Goal: Task Accomplishment & Management: Use online tool/utility

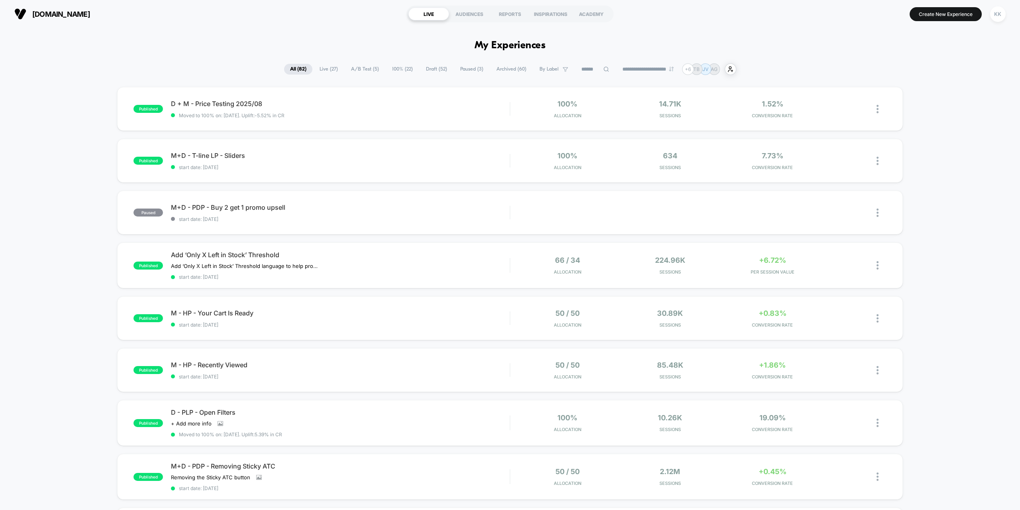
click at [429, 69] on span "Draft ( 52 )" at bounding box center [436, 69] width 33 height 11
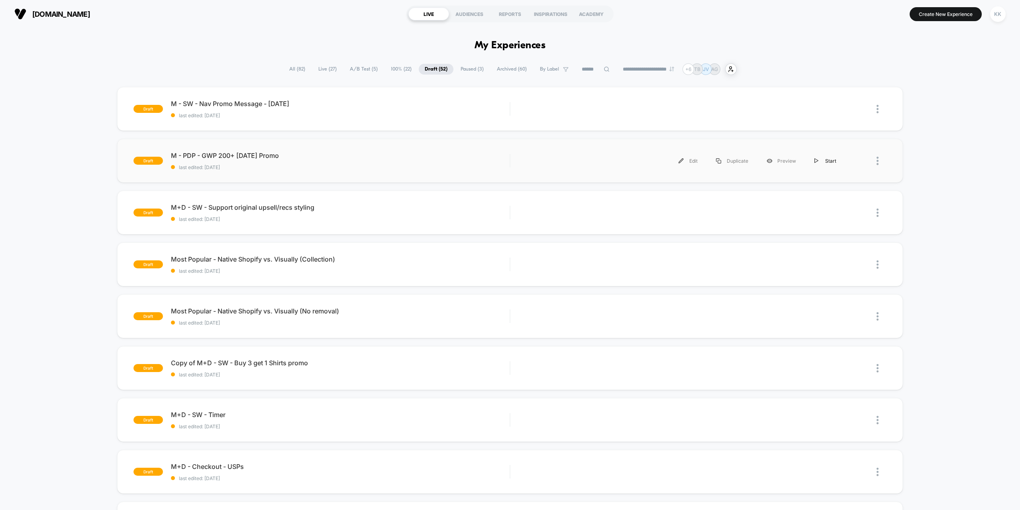
click at [831, 160] on div "Start" at bounding box center [825, 161] width 40 height 18
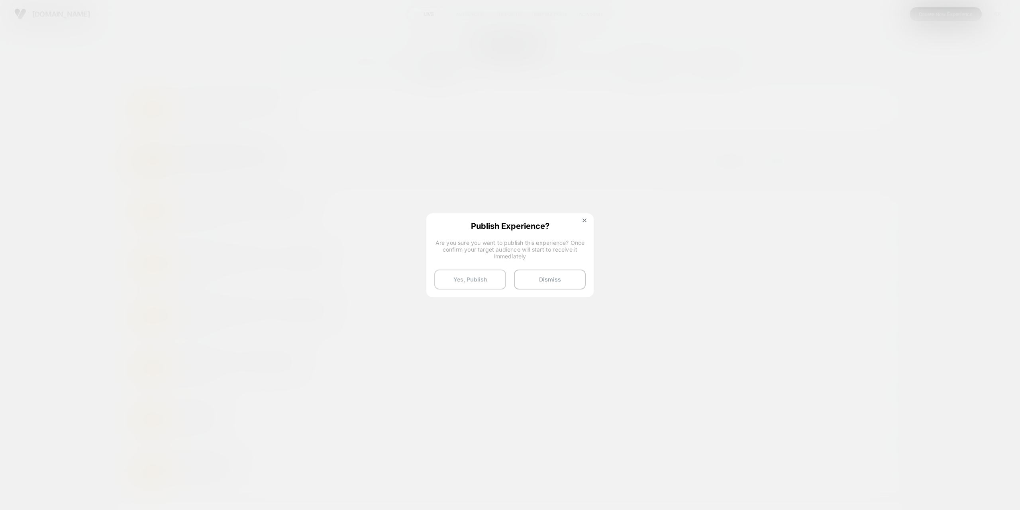
click at [480, 284] on button "Yes, Publish" at bounding box center [470, 279] width 72 height 20
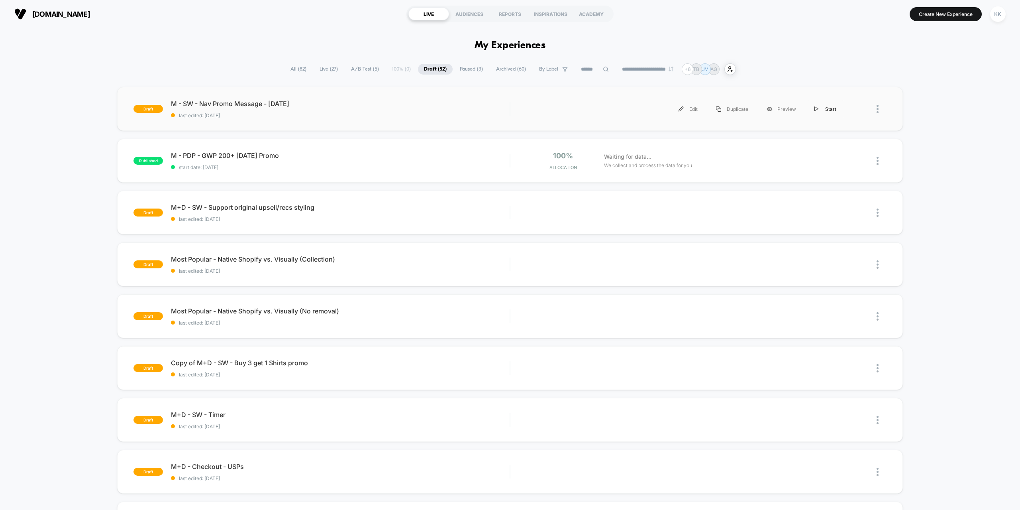
click at [826, 108] on div "Start" at bounding box center [825, 109] width 40 height 18
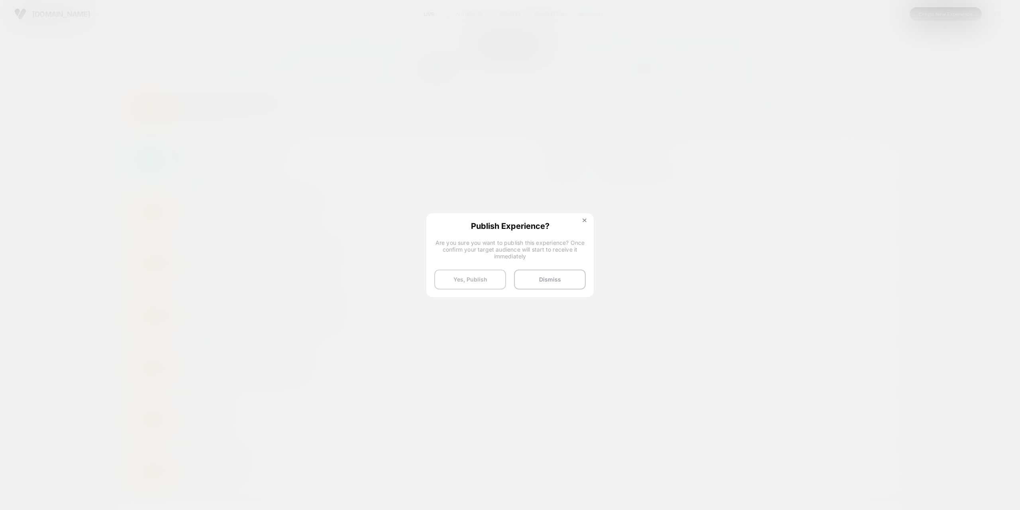
click at [480, 278] on button "Yes, Publish" at bounding box center [470, 279] width 72 height 20
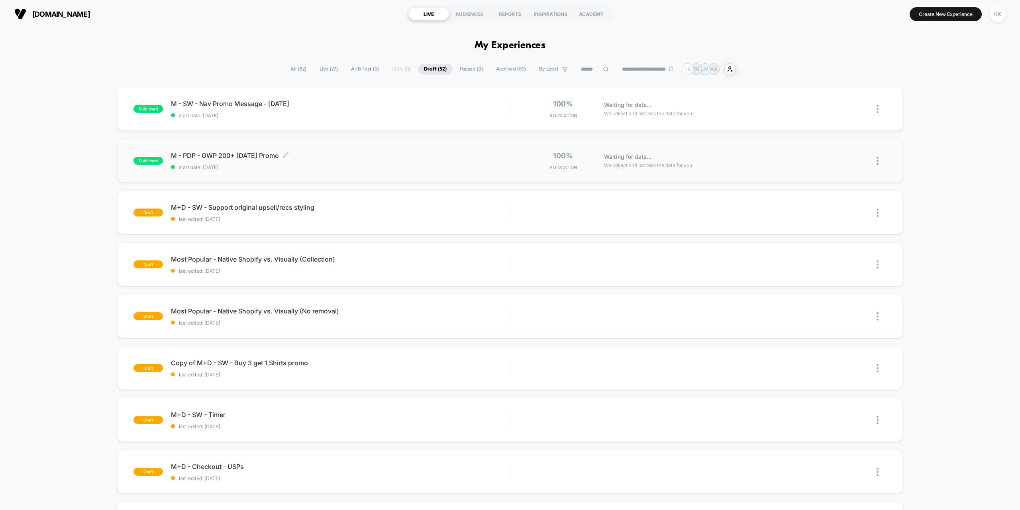
click at [412, 160] on div "M - PDP - GWP 200+ [DATE] Promo Click to edit experience details Click to edit …" at bounding box center [340, 160] width 339 height 19
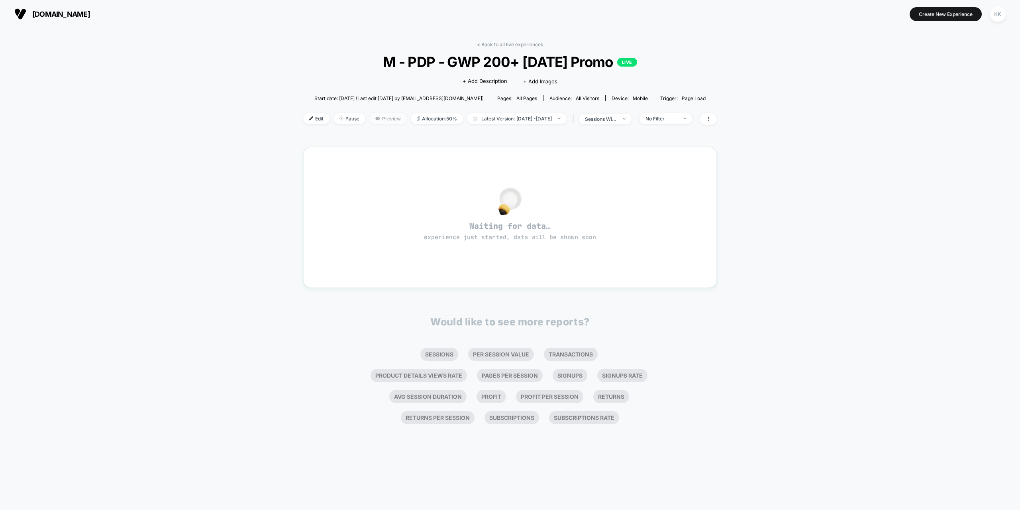
click at [377, 117] on span "Preview" at bounding box center [387, 118] width 37 height 11
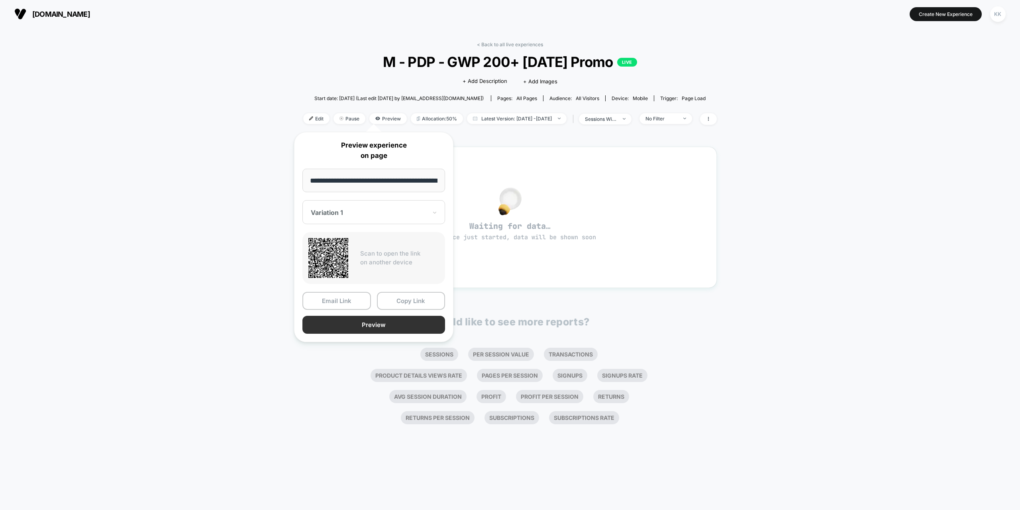
click at [366, 324] on button "Preview" at bounding box center [373, 325] width 143 height 18
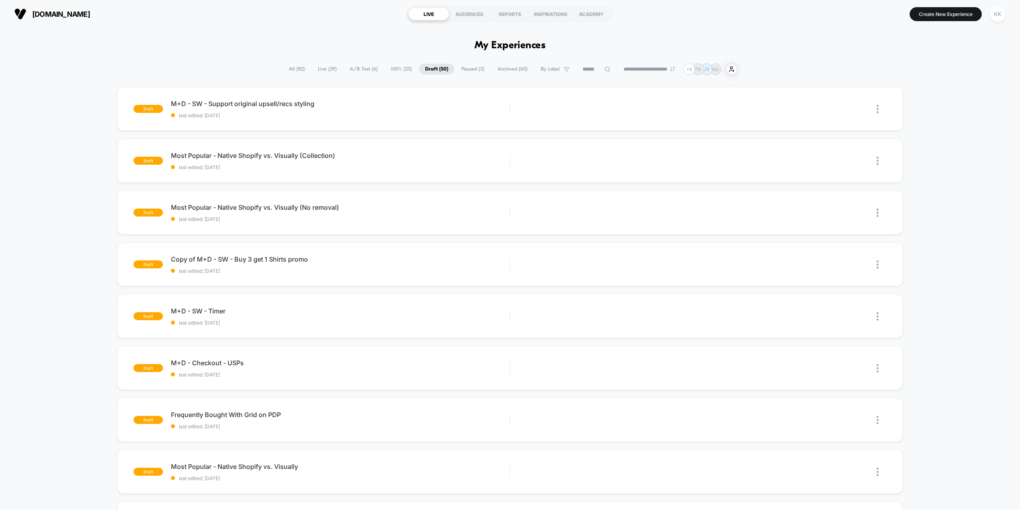
click at [358, 68] on span "A/B Test ( 6 )" at bounding box center [364, 69] width 40 height 11
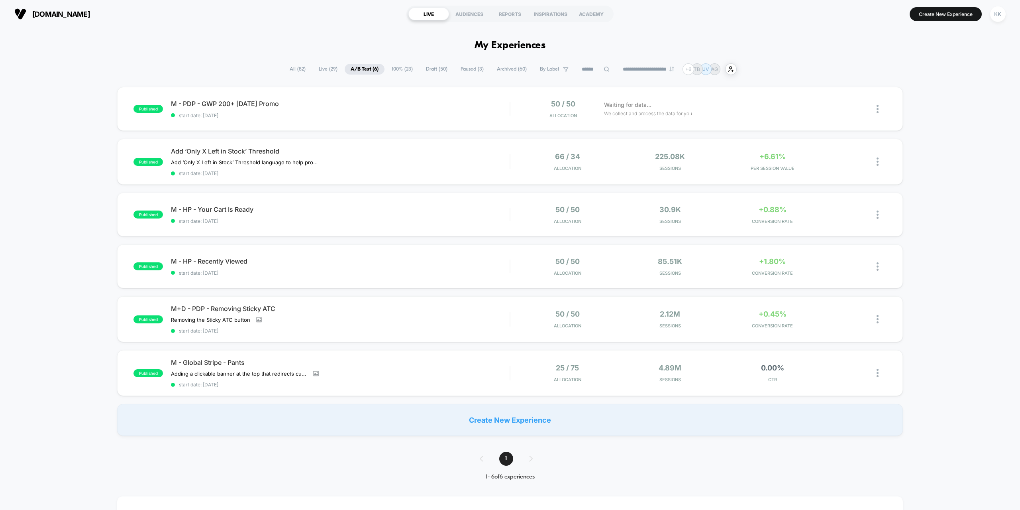
click at [294, 67] on span "All ( 82 )" at bounding box center [298, 69] width 28 height 11
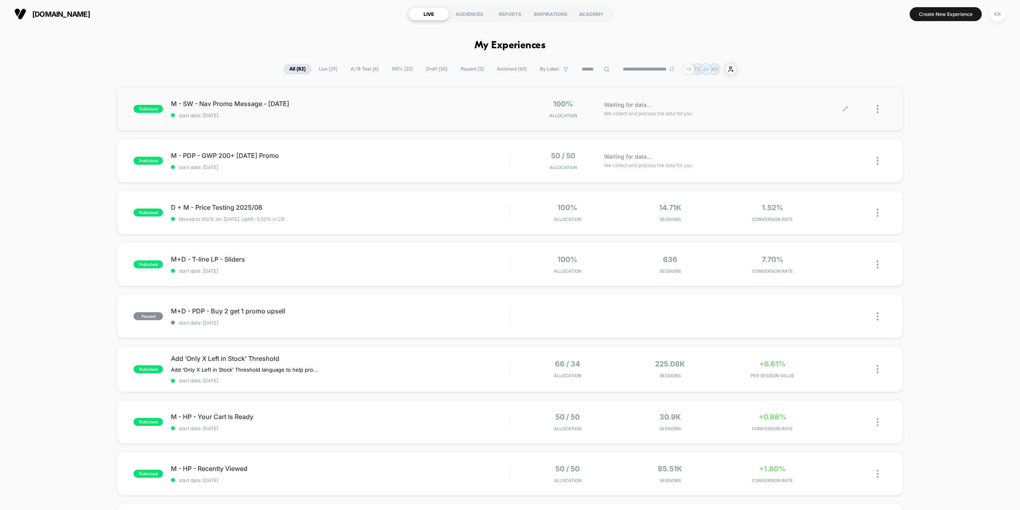
click at [879, 107] on div at bounding box center [882, 109] width 10 height 19
click at [826, 117] on div "Preview Link" at bounding box center [837, 118] width 72 height 18
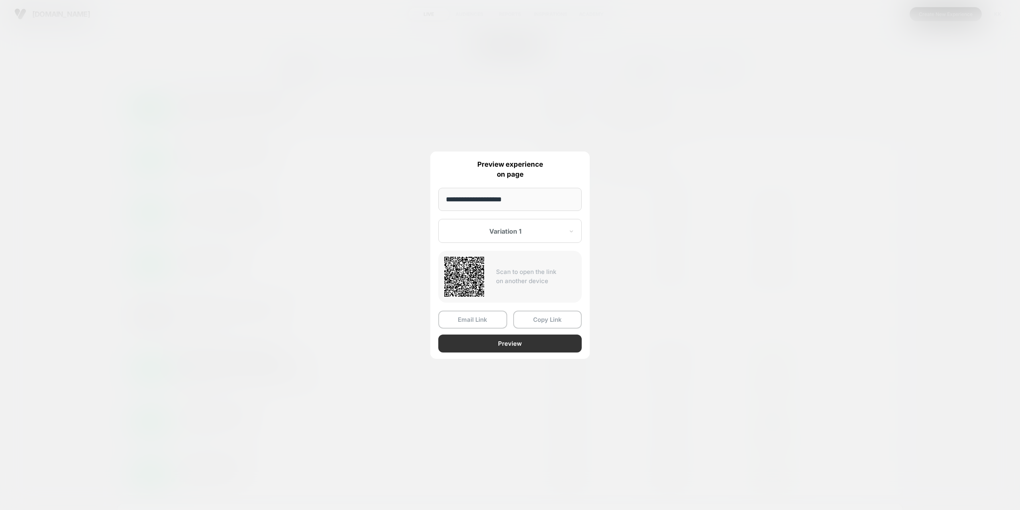
click at [498, 344] on button "Preview" at bounding box center [509, 343] width 143 height 18
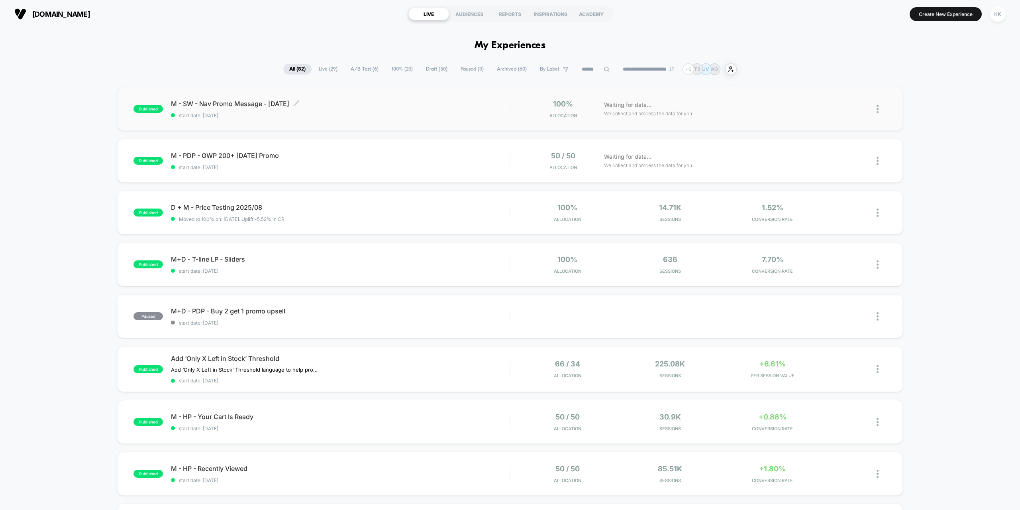
click at [348, 110] on div "M - SW - Nav Promo Message - [DATE] Click to edit experience details Click to e…" at bounding box center [340, 109] width 339 height 19
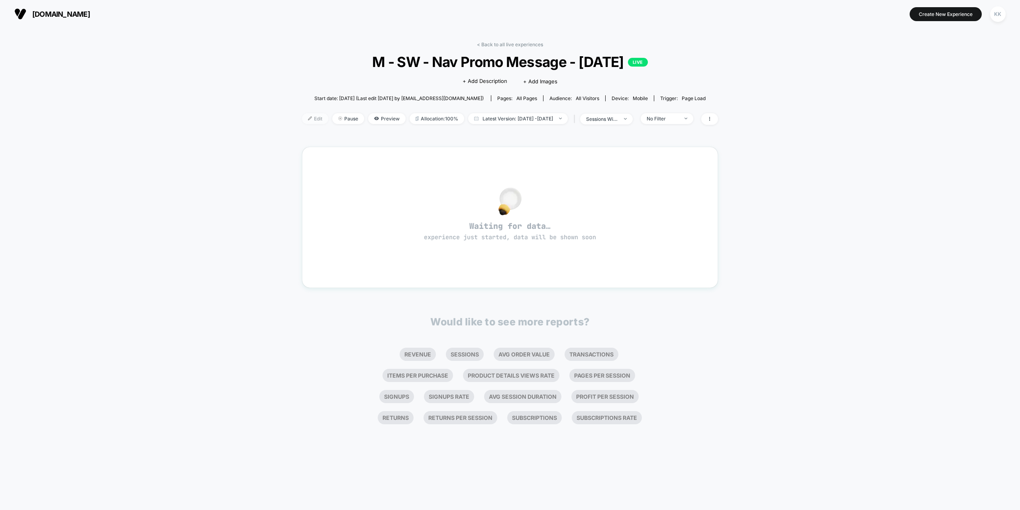
click at [304, 117] on span "Edit" at bounding box center [315, 118] width 26 height 11
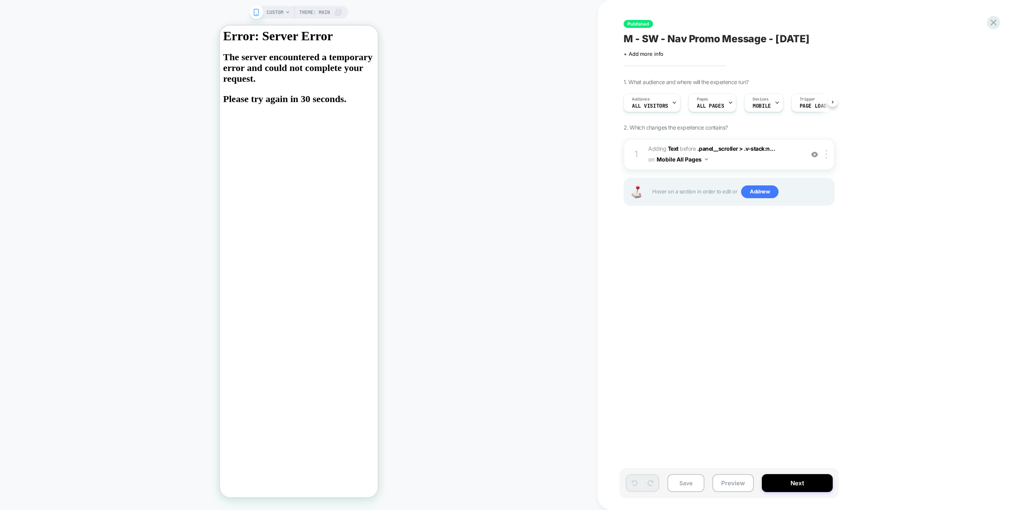
scroll to position [0, 0]
click at [710, 153] on span "#_loomi_addon_1729101327612_dup1732171577_dup1754000713 Adding Text BEFORE .pan…" at bounding box center [724, 154] width 152 height 22
click at [717, 157] on span "#_loomi_addon_1729101327612_dup1732171577_dup1754000713 Adding Text BEFORE .pan…" at bounding box center [724, 154] width 152 height 22
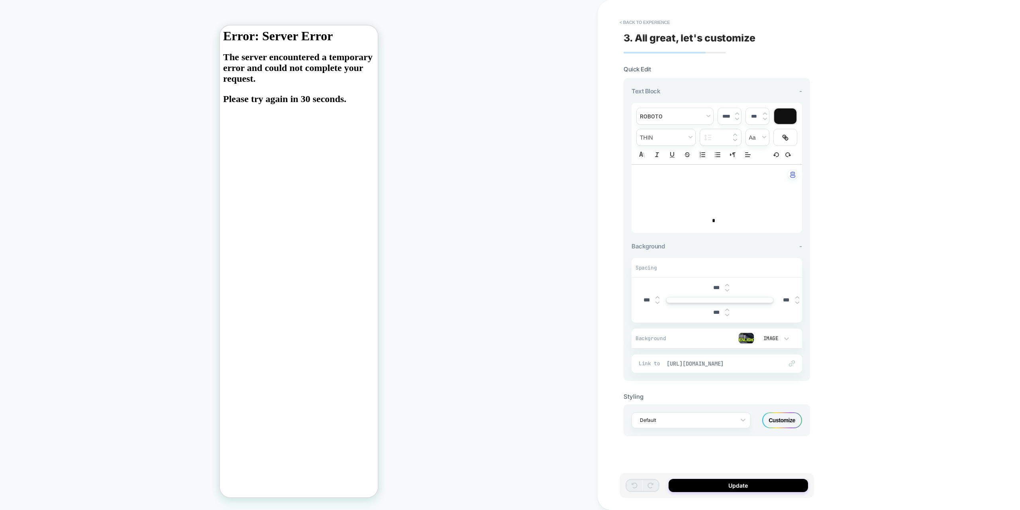
click at [710, 361] on span "https://truewerk.com/collections/best-sellers-mens-workwear-fit" at bounding box center [721, 363] width 108 height 7
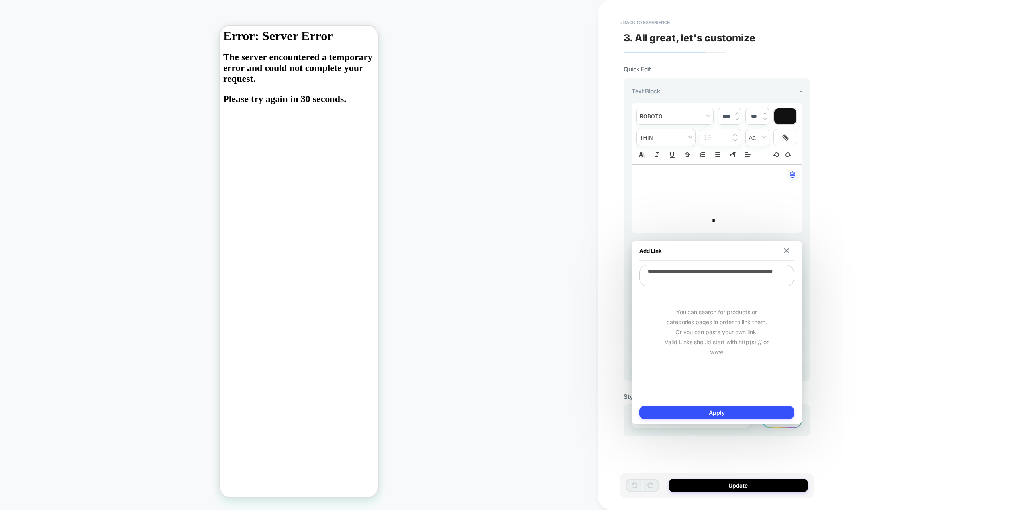
drag, startPoint x: 675, startPoint y: 276, endPoint x: 602, endPoint y: 259, distance: 75.2
click at [610, 261] on body "**********" at bounding box center [510, 255] width 1020 height 510
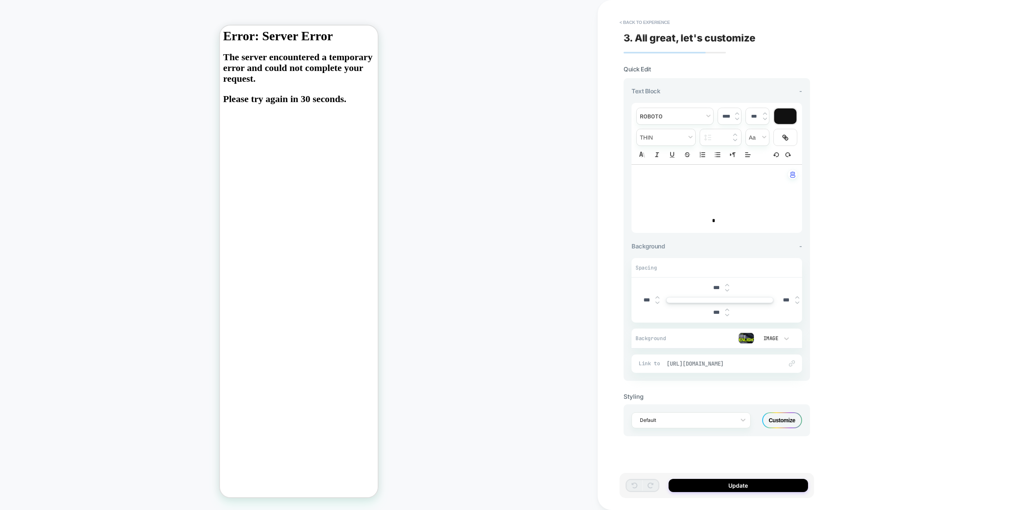
click at [731, 362] on span "https://truewerk.com/collections/best-sellers-mens-workwear-fit" at bounding box center [721, 363] width 108 height 7
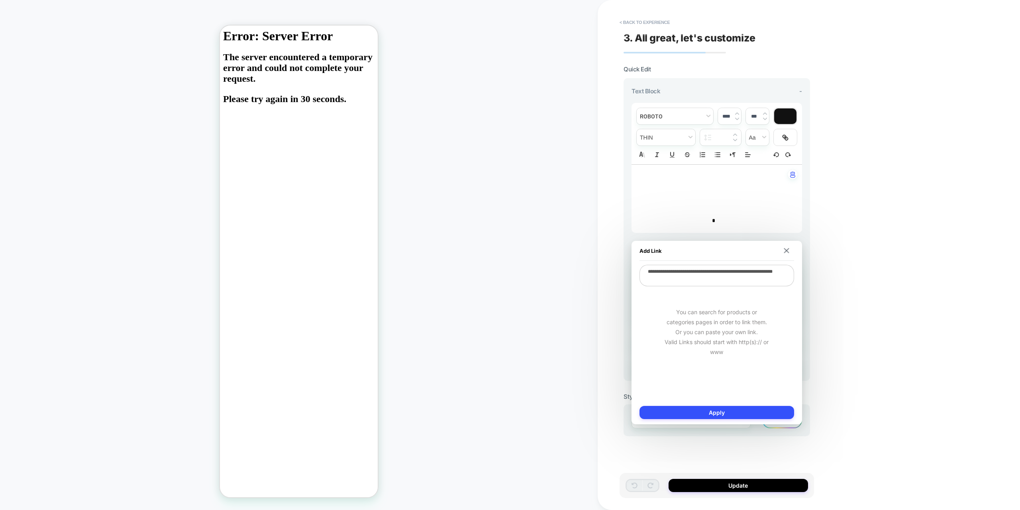
drag, startPoint x: 701, startPoint y: 283, endPoint x: 640, endPoint y: 269, distance: 62.5
click at [640, 269] on textarea "**********" at bounding box center [716, 276] width 155 height 22
paste textarea
type textarea "**********"
click at [740, 410] on button "Apply" at bounding box center [716, 412] width 155 height 13
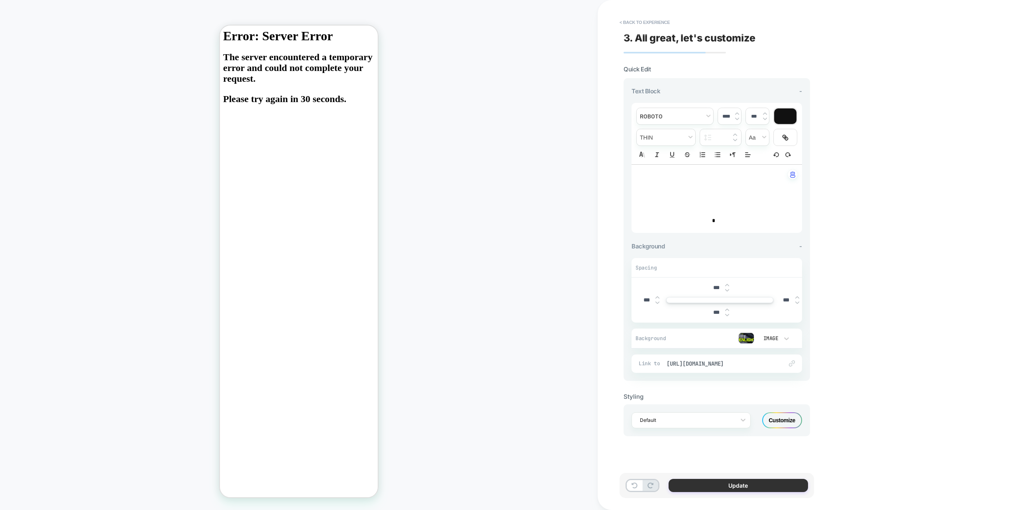
click at [747, 482] on button "Update" at bounding box center [738, 484] width 139 height 13
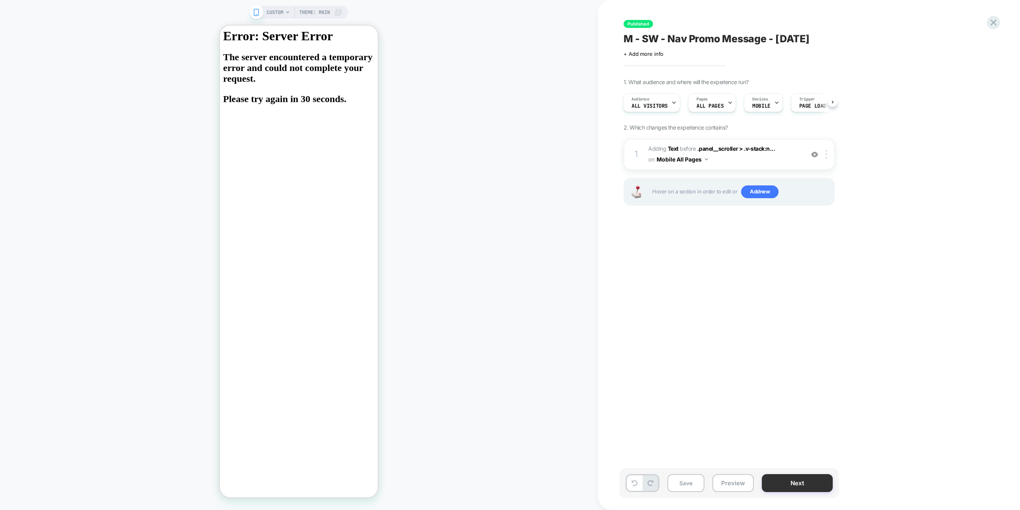
click at [796, 484] on button "Next" at bounding box center [797, 483] width 71 height 18
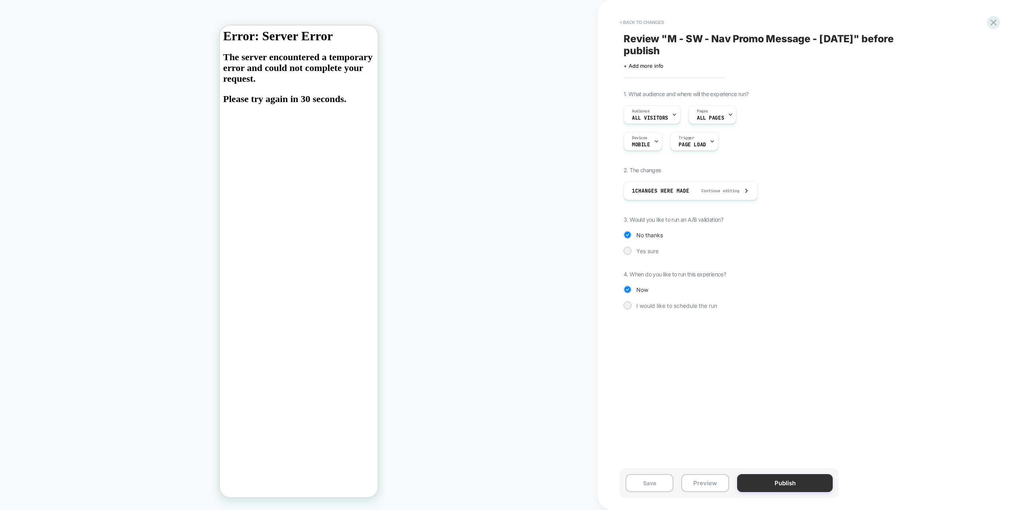
click at [793, 483] on button "Publish" at bounding box center [785, 483] width 96 height 18
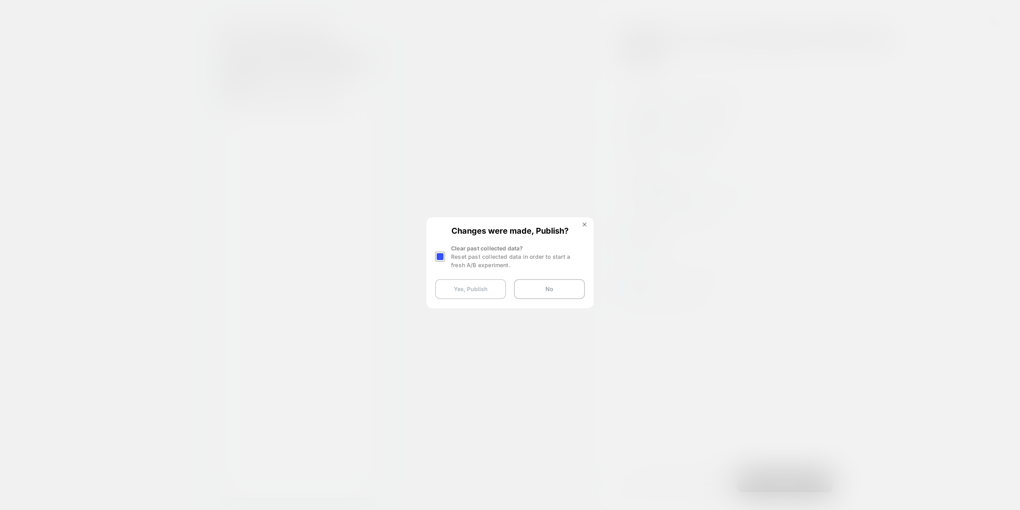
click at [477, 289] on button "Yes, Publish" at bounding box center [470, 289] width 71 height 20
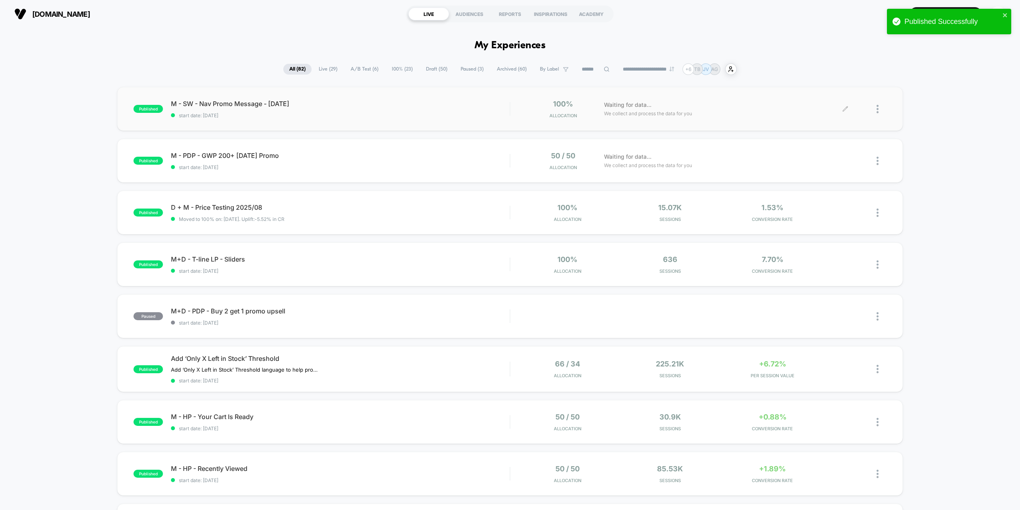
click at [876, 108] on div at bounding box center [865, 109] width 41 height 19
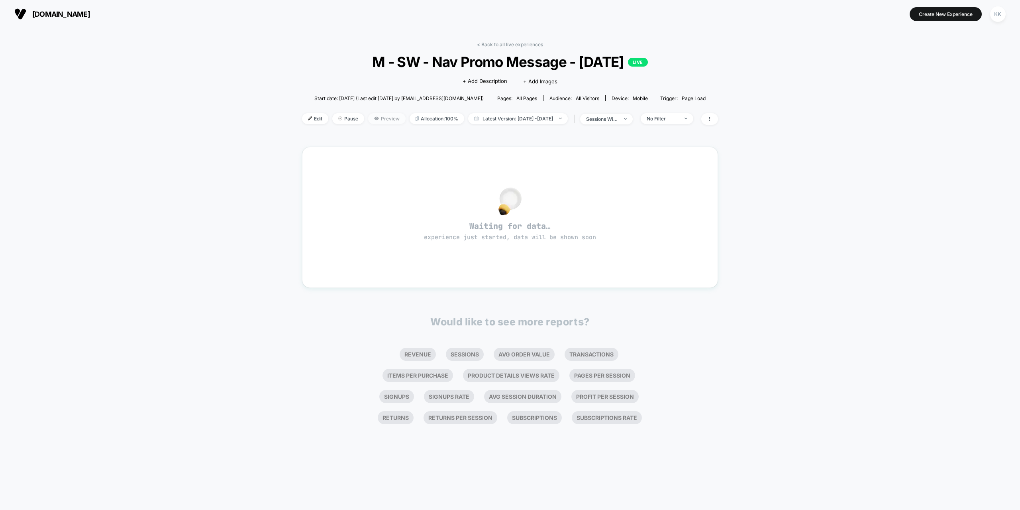
click at [369, 118] on span "Preview" at bounding box center [386, 118] width 37 height 11
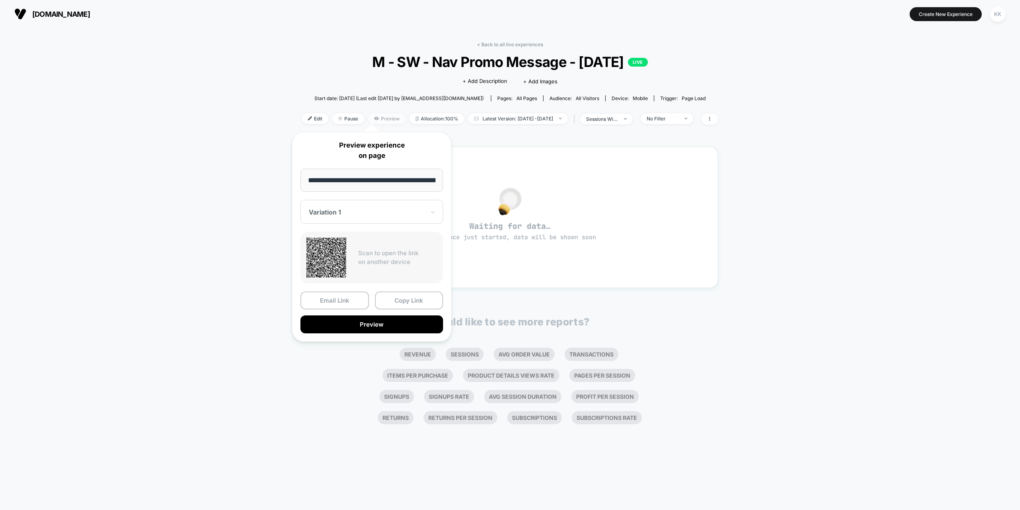
scroll to position [0, 1777]
click at [363, 322] on button "Preview" at bounding box center [371, 325] width 143 height 18
